Goal: Task Accomplishment & Management: Manage account settings

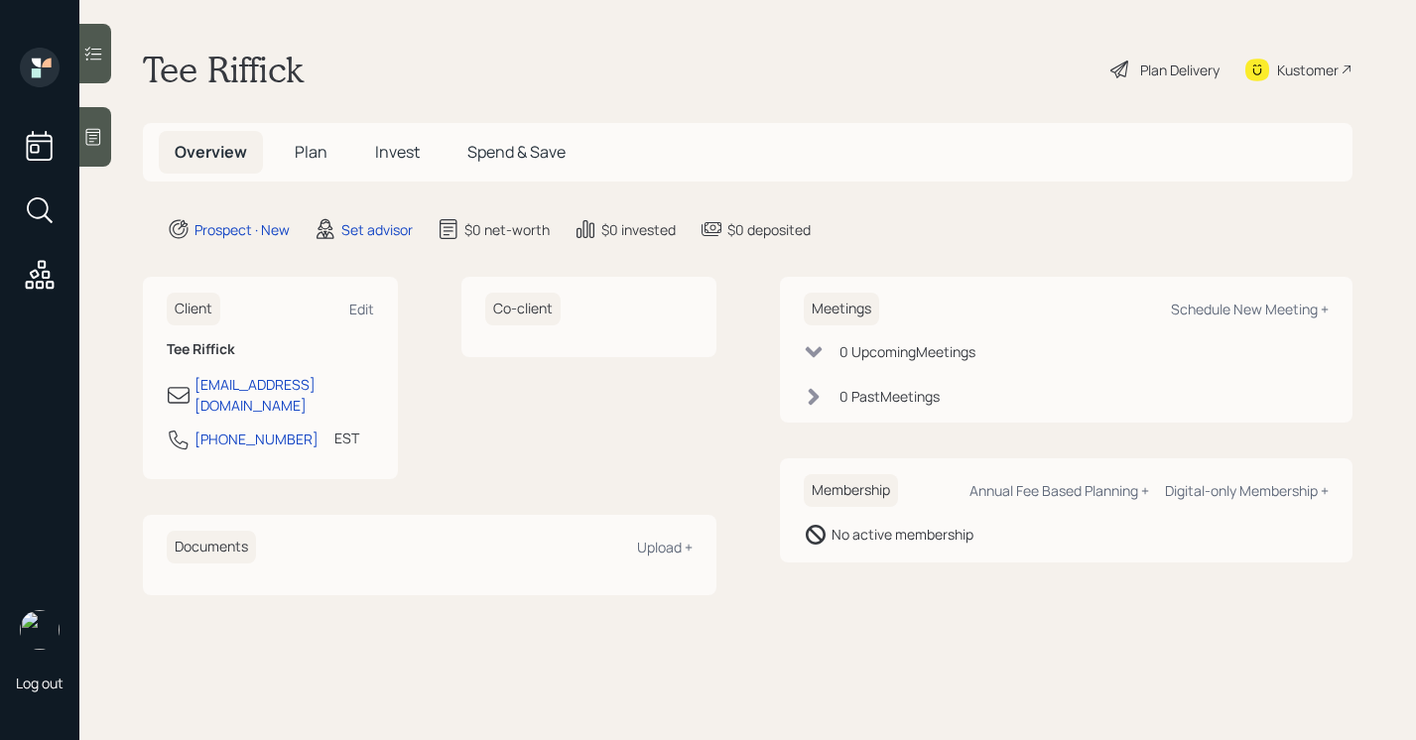
click at [97, 127] on icon at bounding box center [93, 137] width 20 height 20
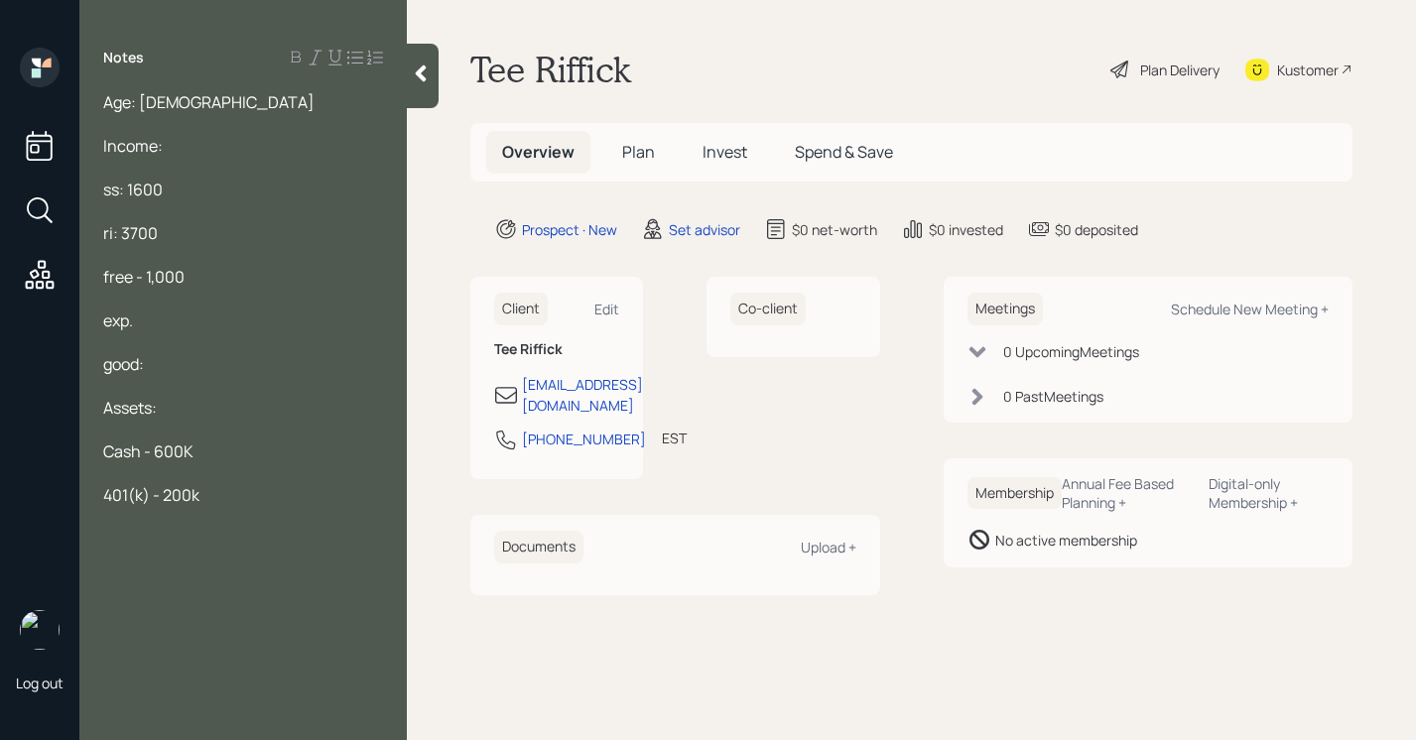
click at [156, 503] on span "401(k) - 200k" at bounding box center [151, 495] width 96 height 22
click at [250, 500] on div "Savings Plan - 200k" at bounding box center [243, 495] width 280 height 22
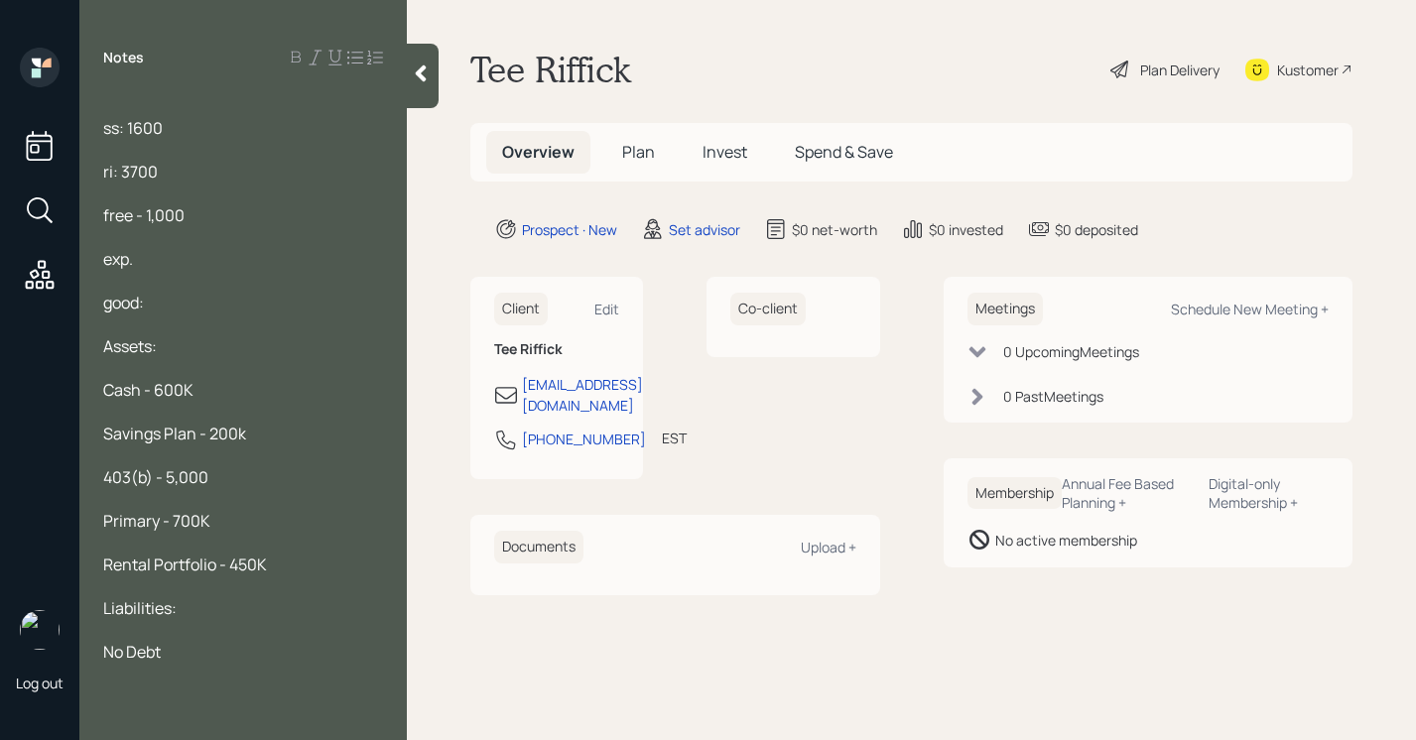
scroll to position [83, 0]
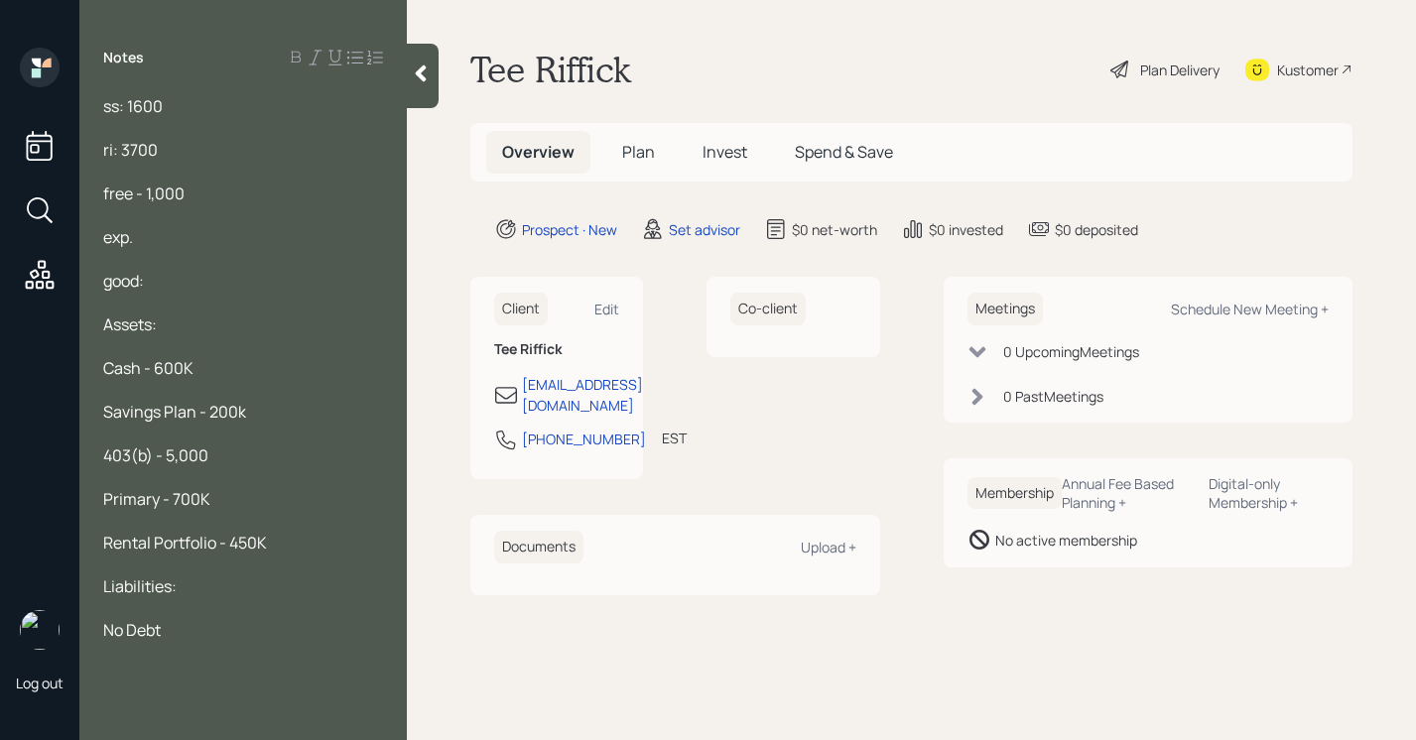
click at [100, 109] on div "Age: [DEMOGRAPHIC_DATA] Income: ss: 1600 ri: 3700 free - 1,000 exp. good: Asset…" at bounding box center [242, 403] width 327 height 625
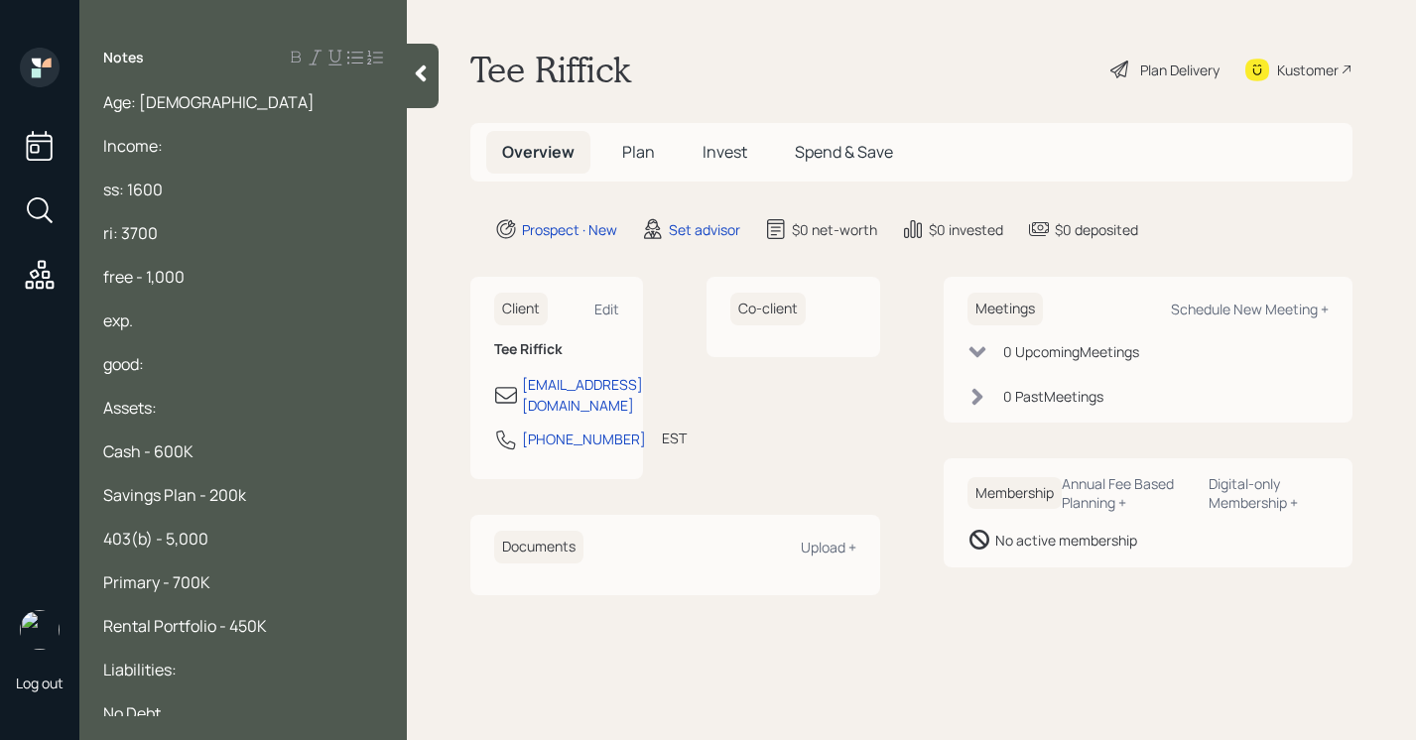
click at [213, 121] on div at bounding box center [243, 124] width 280 height 22
click at [182, 94] on div "Age: [DEMOGRAPHIC_DATA]" at bounding box center [243, 102] width 280 height 22
click at [102, 105] on div "Age: [DEMOGRAPHIC_DATA] Income: ss: 1600 ri: 3700 free - 1,000 exp. good: Asset…" at bounding box center [242, 403] width 327 height 625
click at [109, 105] on span "Age: [DEMOGRAPHIC_DATA]" at bounding box center [208, 102] width 211 height 22
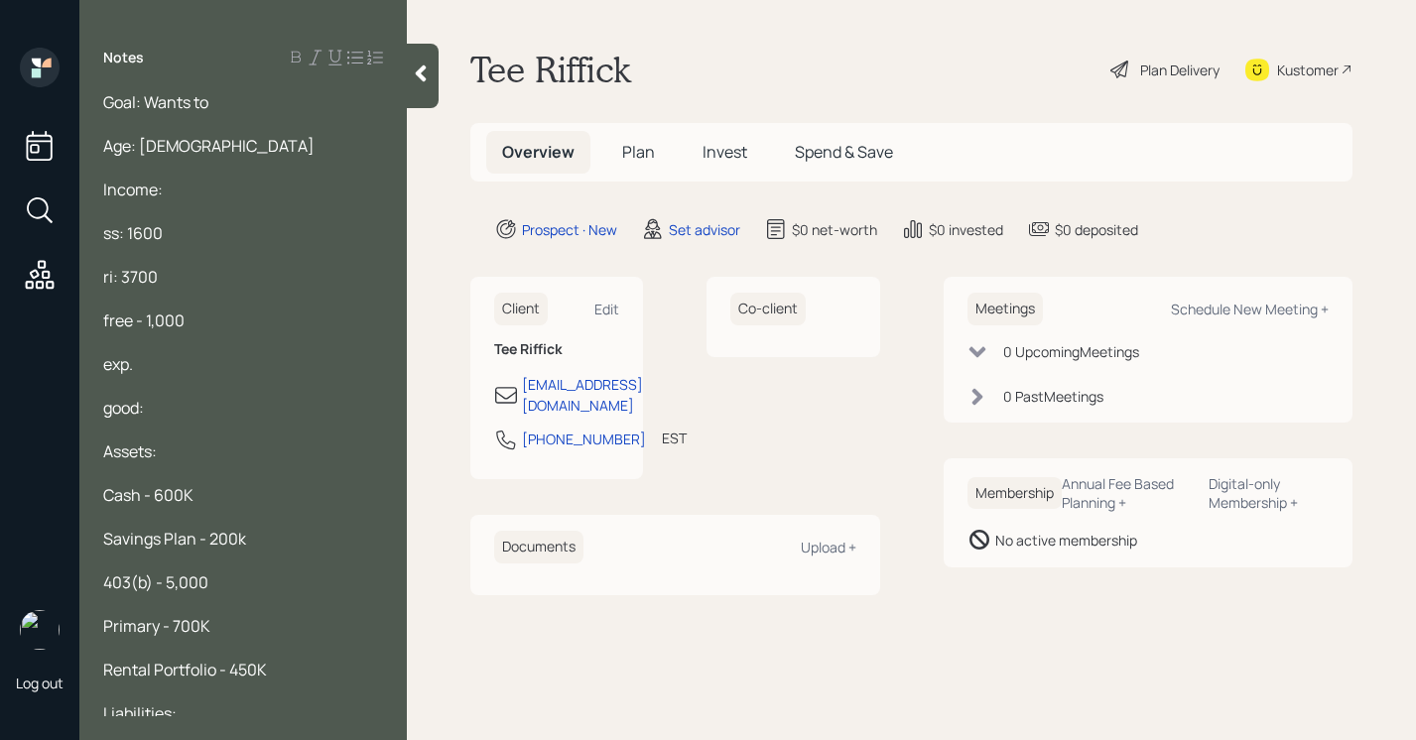
click at [431, 79] on div at bounding box center [423, 76] width 32 height 64
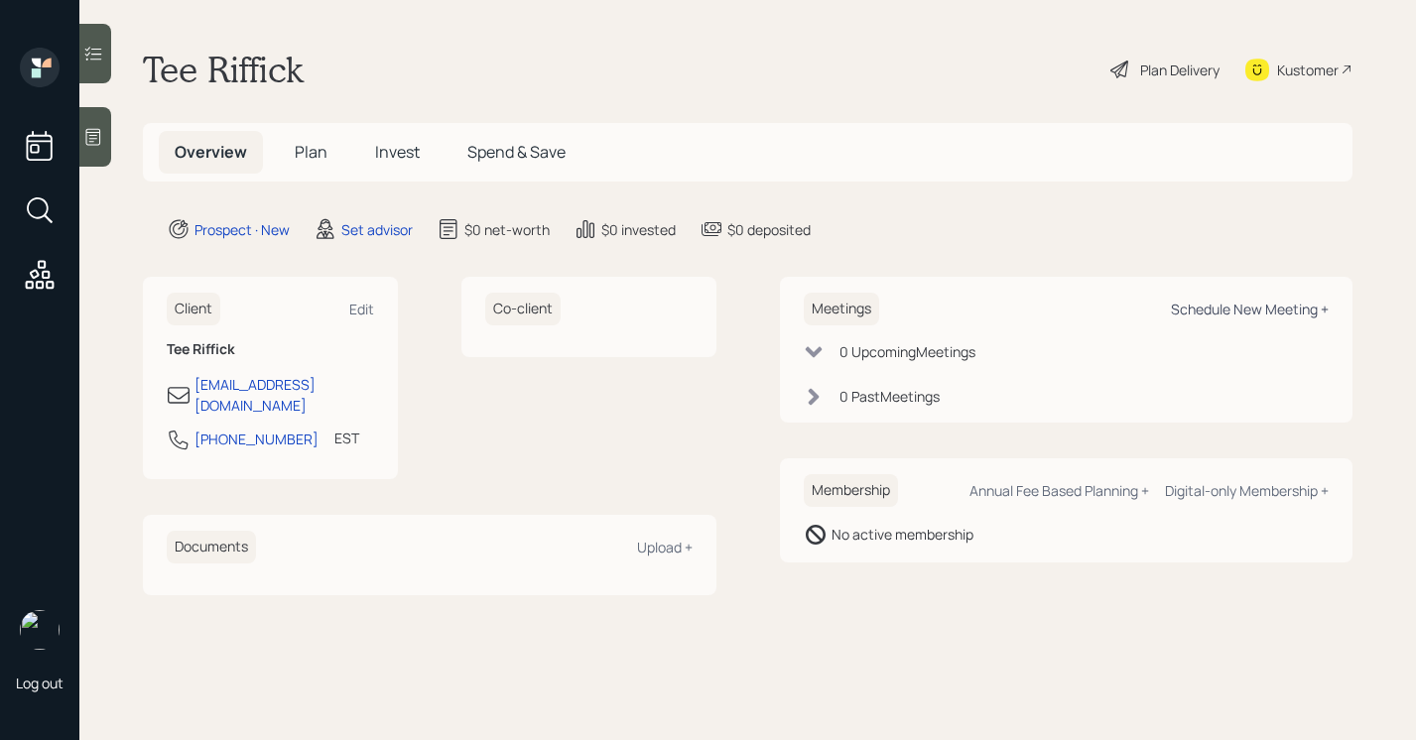
click at [1303, 305] on div "Schedule New Meeting +" at bounding box center [1250, 309] width 158 height 19
select select "round-[PERSON_NAME]"
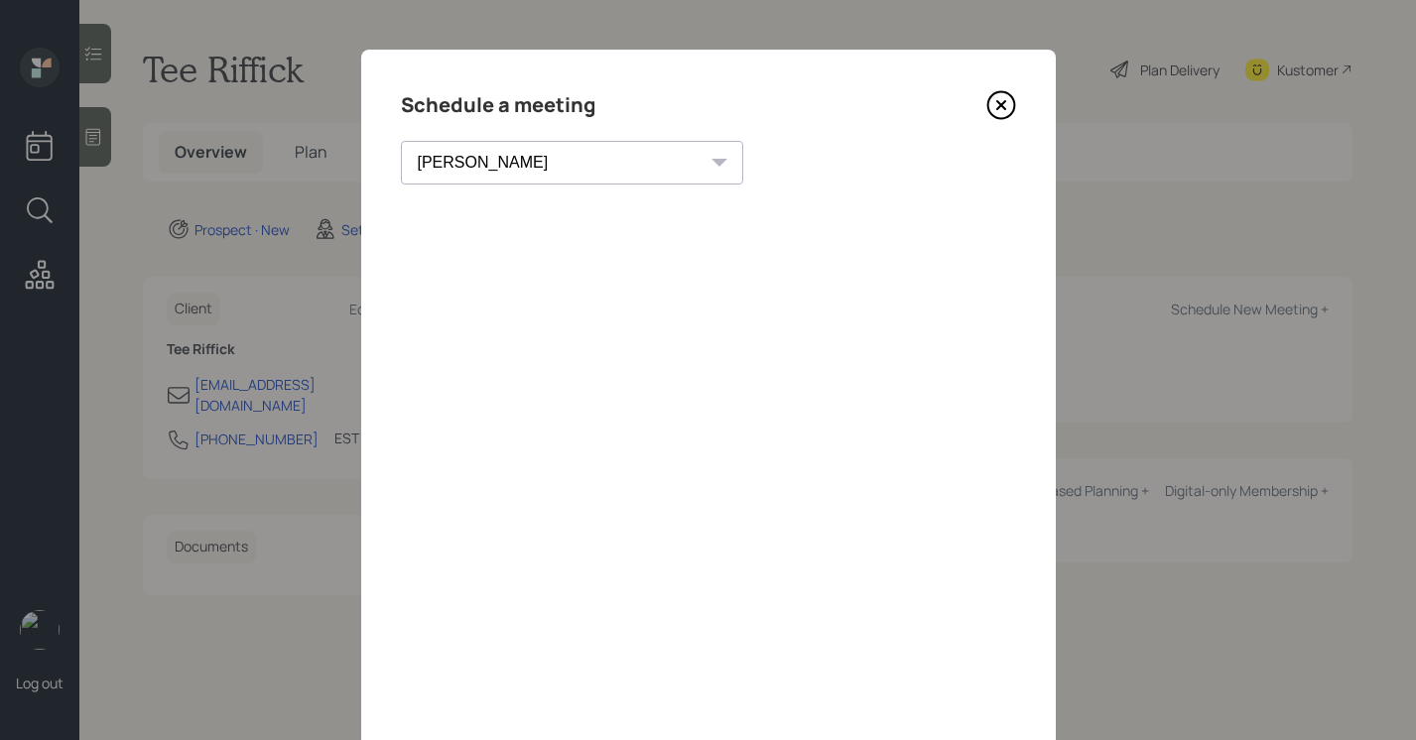
click at [997, 99] on icon at bounding box center [1001, 105] width 30 height 30
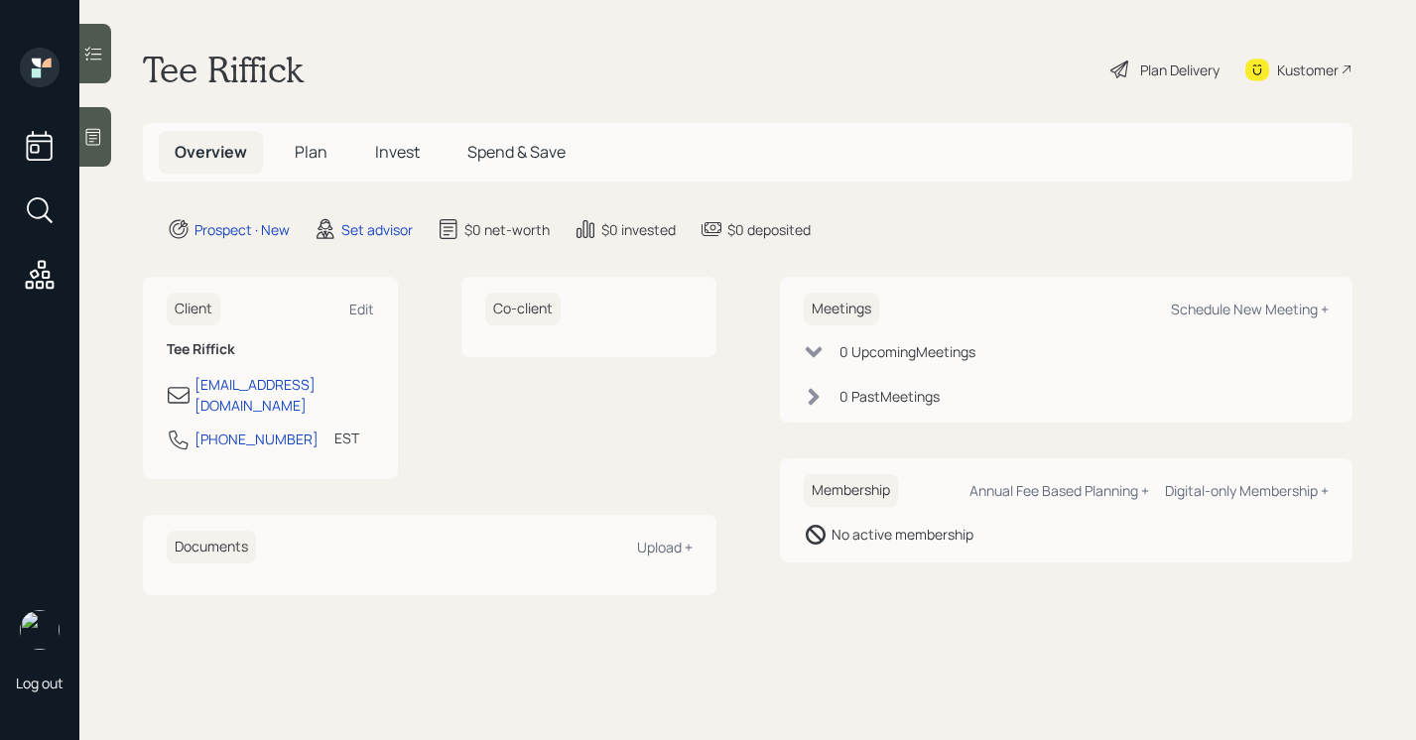
click at [84, 144] on icon at bounding box center [93, 137] width 20 height 20
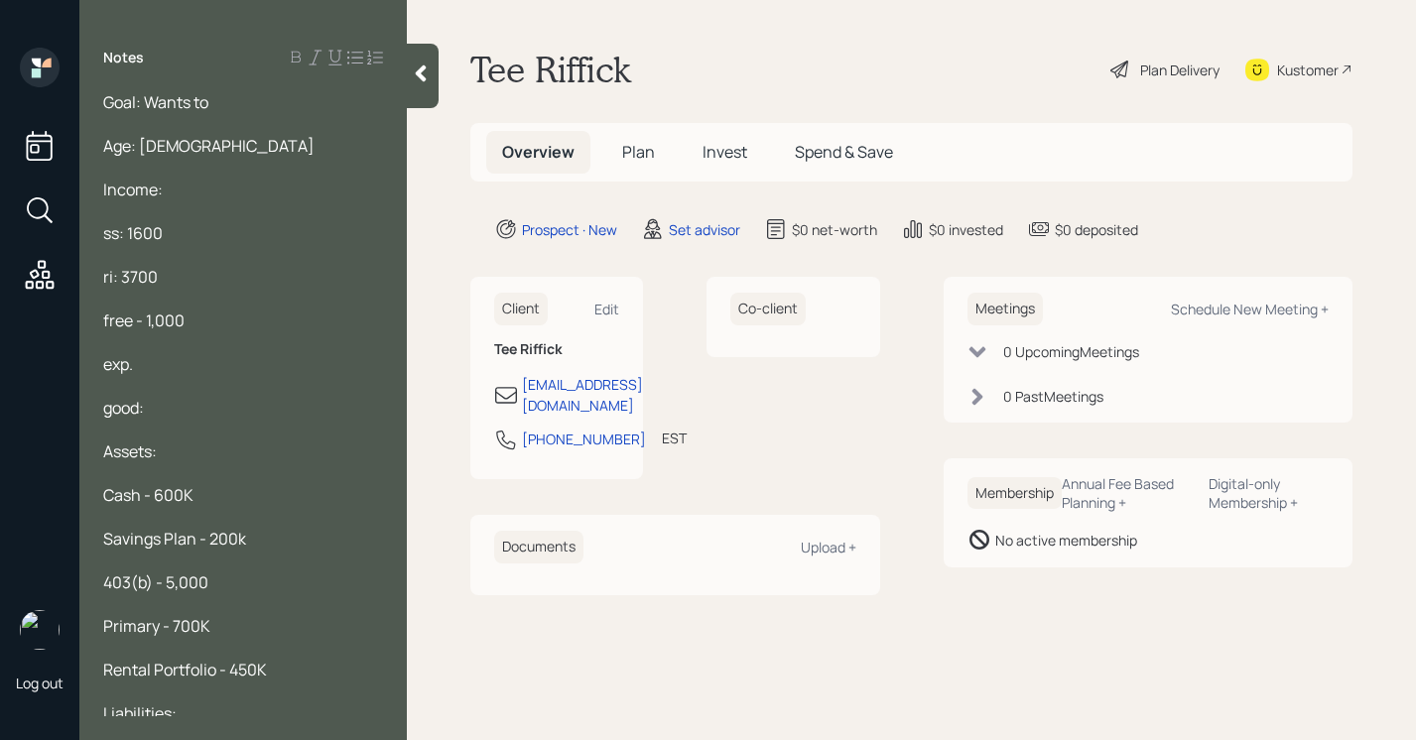
click at [243, 91] on div "Goal: Wants to" at bounding box center [243, 102] width 280 height 22
click at [418, 88] on div at bounding box center [423, 76] width 32 height 64
